Goal: Transaction & Acquisition: Purchase product/service

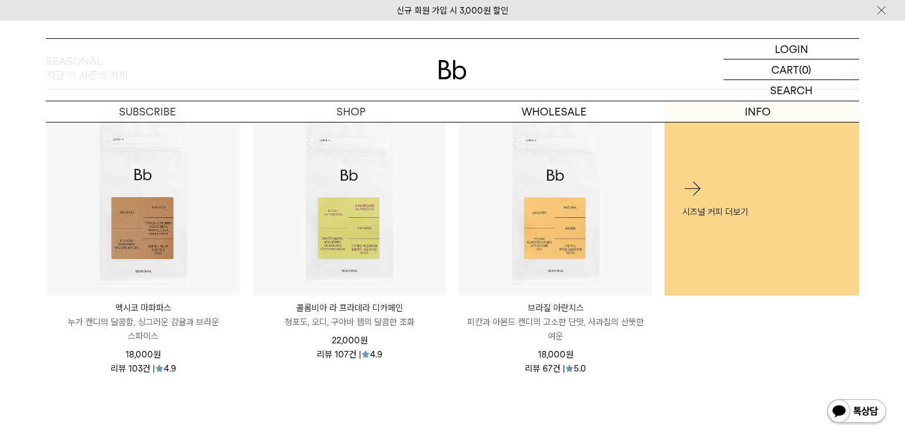
scroll to position [530, 0]
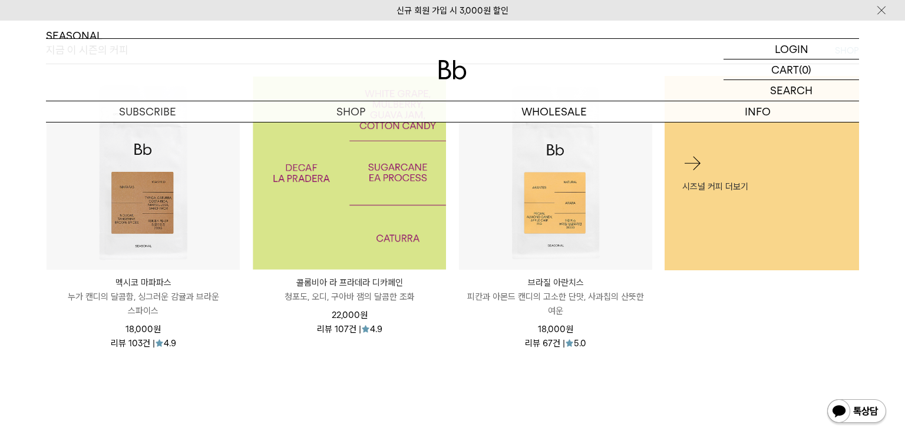
click at [389, 246] on img at bounding box center [349, 173] width 193 height 193
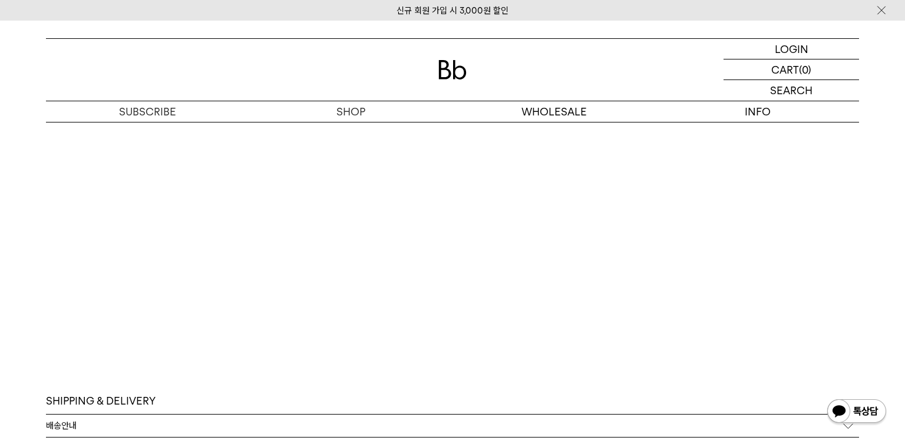
scroll to position [3181, 0]
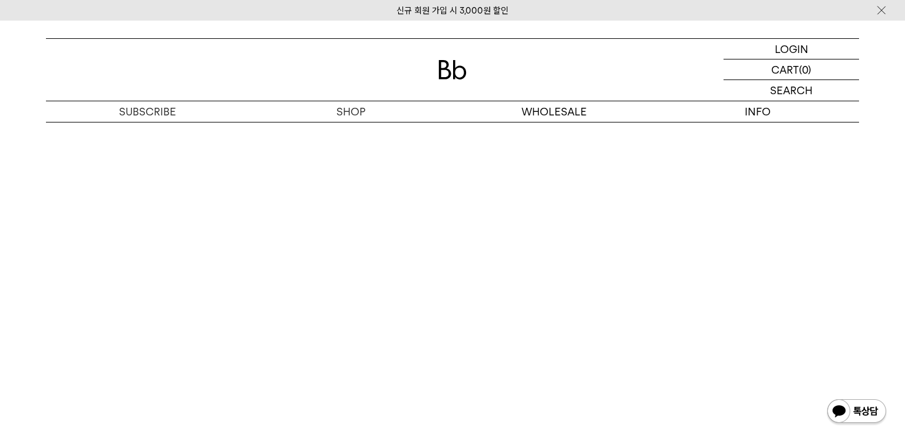
scroll to position [3036, 0]
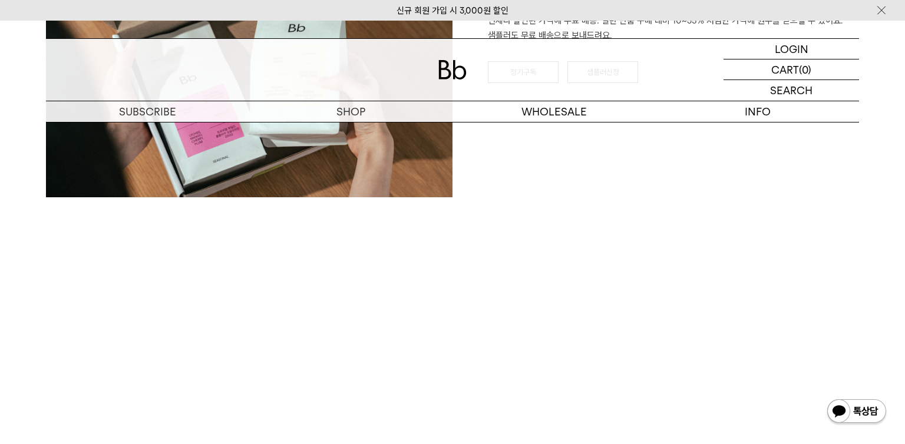
scroll to position [1740, 0]
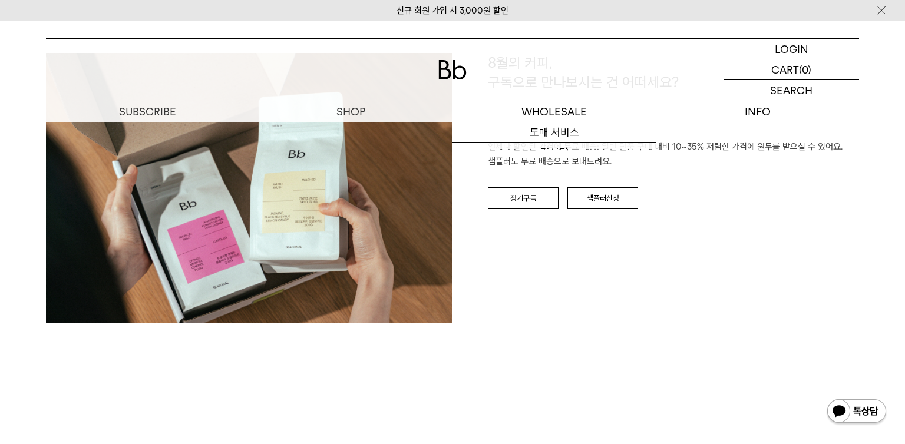
click at [455, 67] on img at bounding box center [452, 69] width 28 height 19
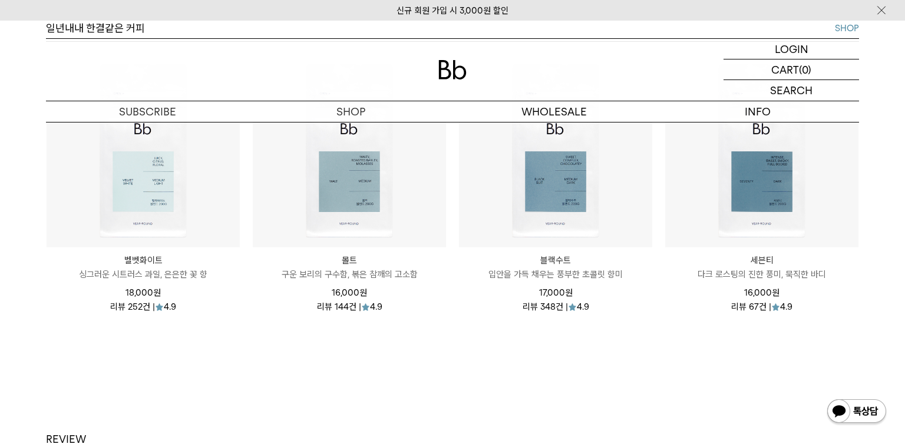
scroll to position [1414, 0]
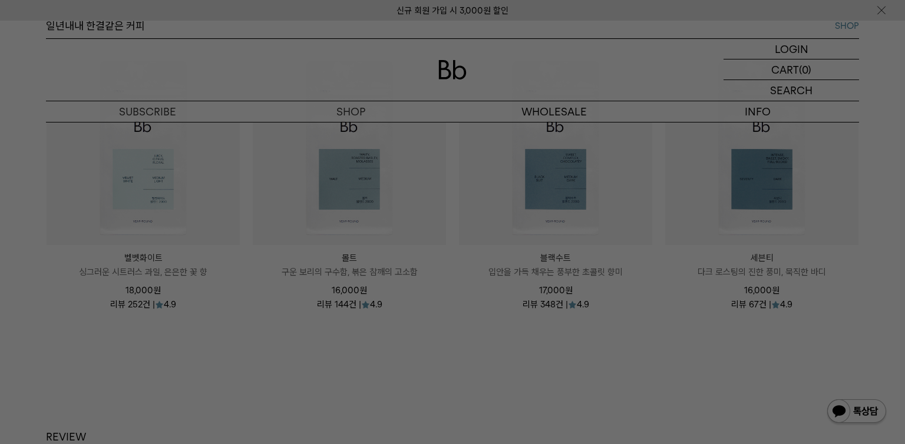
click at [278, 368] on div at bounding box center [452, 222] width 905 height 444
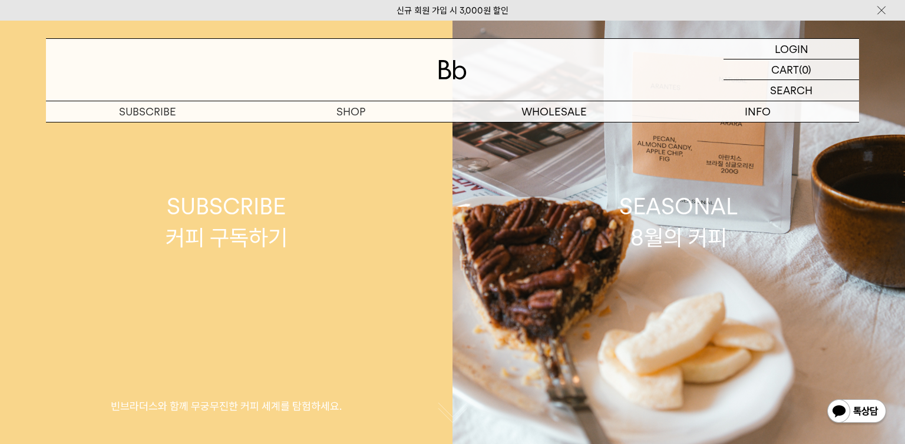
scroll to position [0, 0]
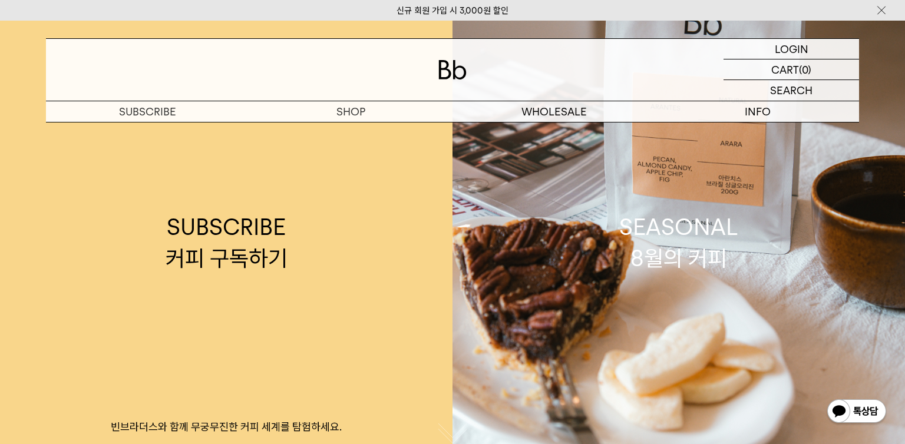
click at [458, 79] on img at bounding box center [452, 69] width 28 height 19
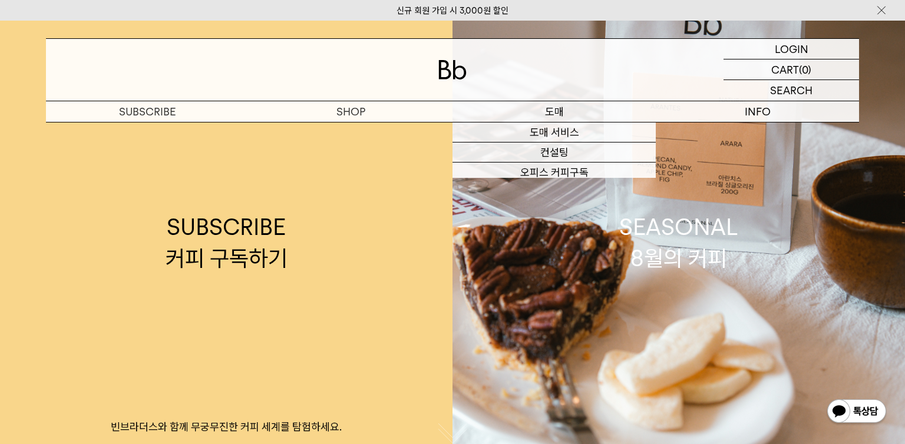
click at [569, 108] on p "도매" at bounding box center [553, 111] width 203 height 21
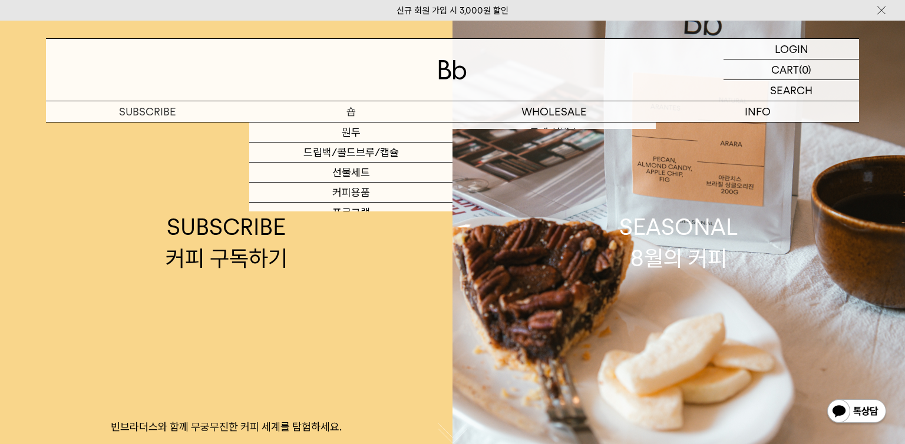
click at [351, 114] on p "숍" at bounding box center [350, 111] width 203 height 21
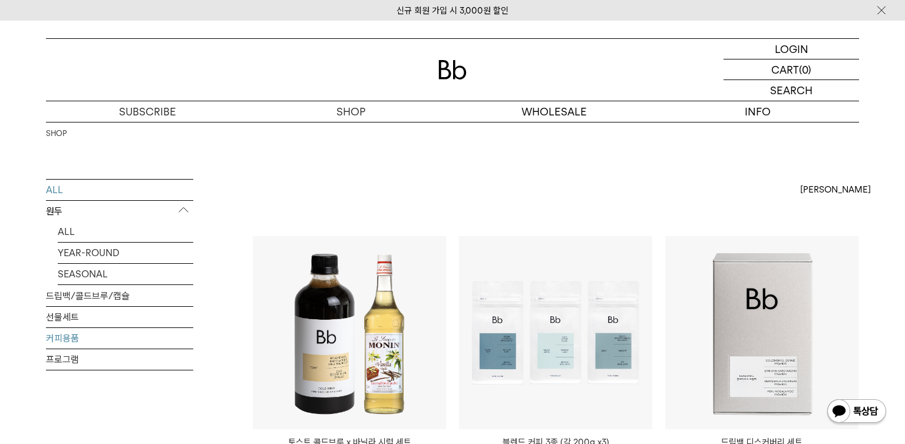
click at [98, 341] on link "커피용품" at bounding box center [119, 338] width 147 height 21
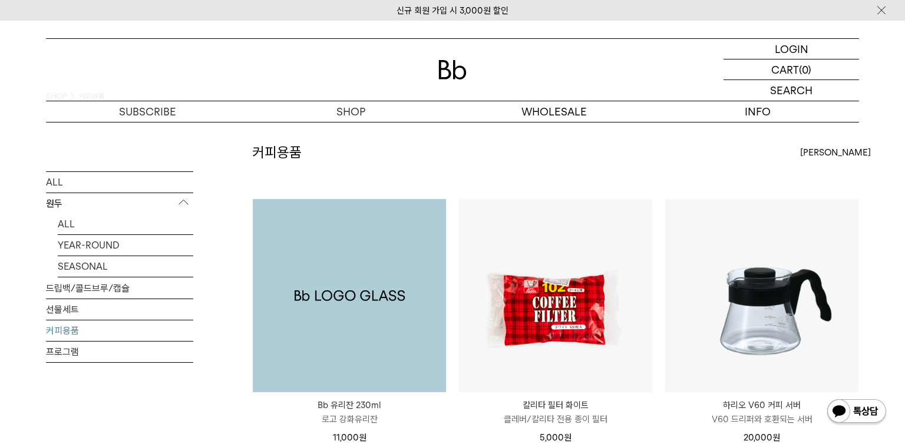
scroll to position [118, 0]
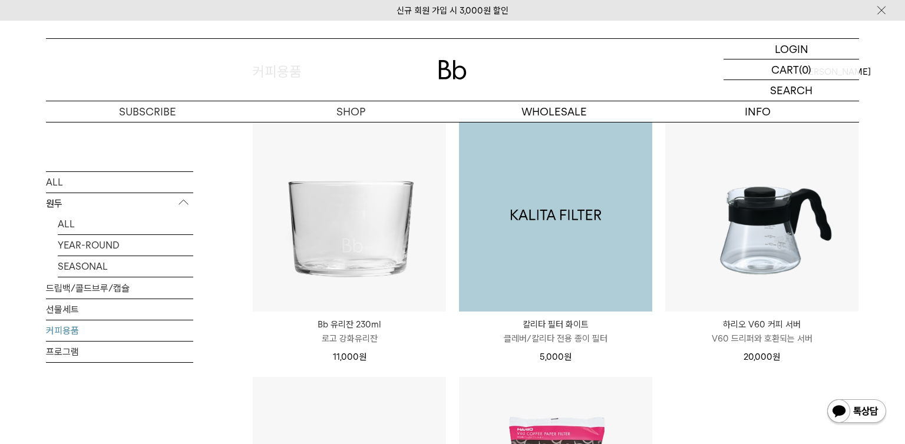
click at [577, 258] on img at bounding box center [555, 214] width 193 height 193
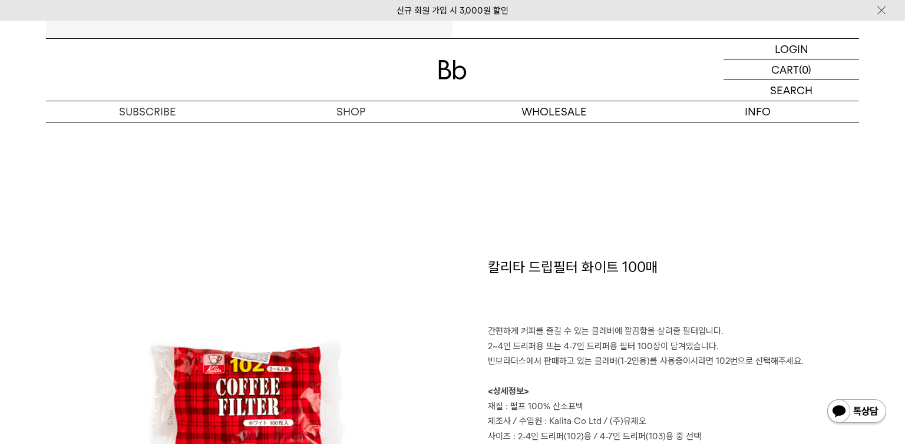
scroll to position [530, 0]
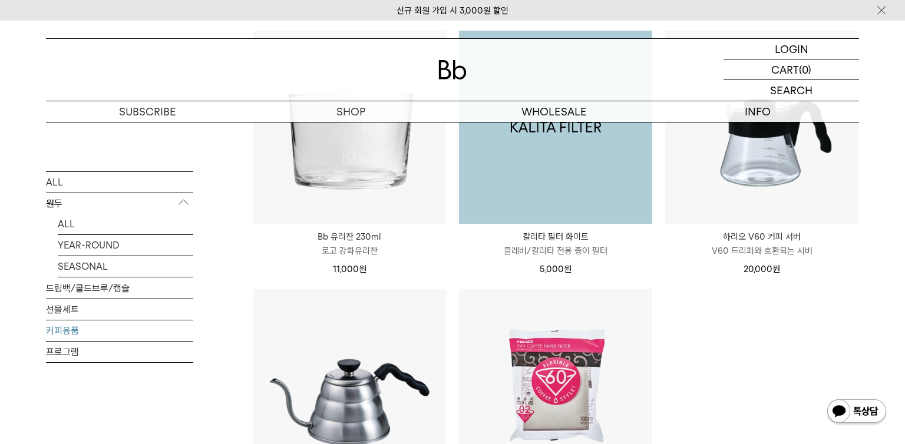
scroll to position [353, 0]
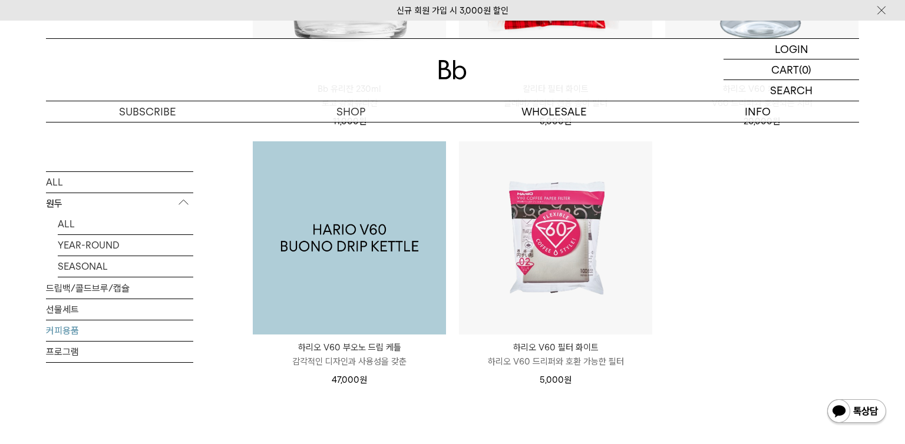
click at [365, 257] on img at bounding box center [349, 237] width 193 height 193
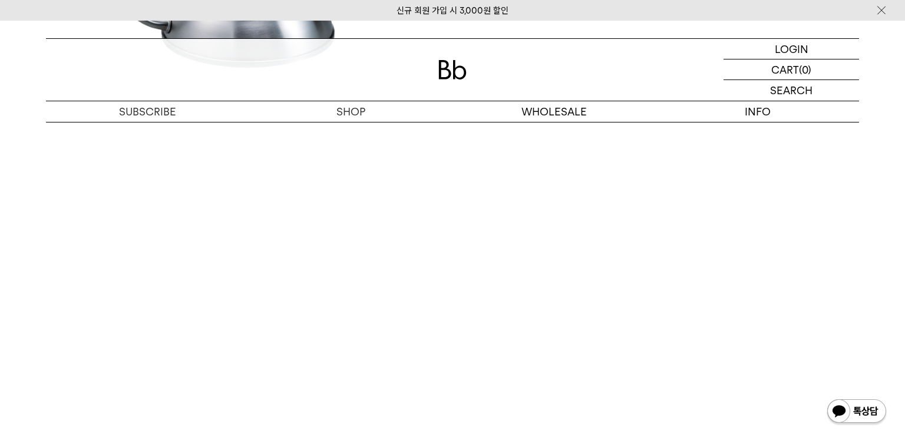
scroll to position [1532, 0]
